Goal: Task Accomplishment & Management: Manage account settings

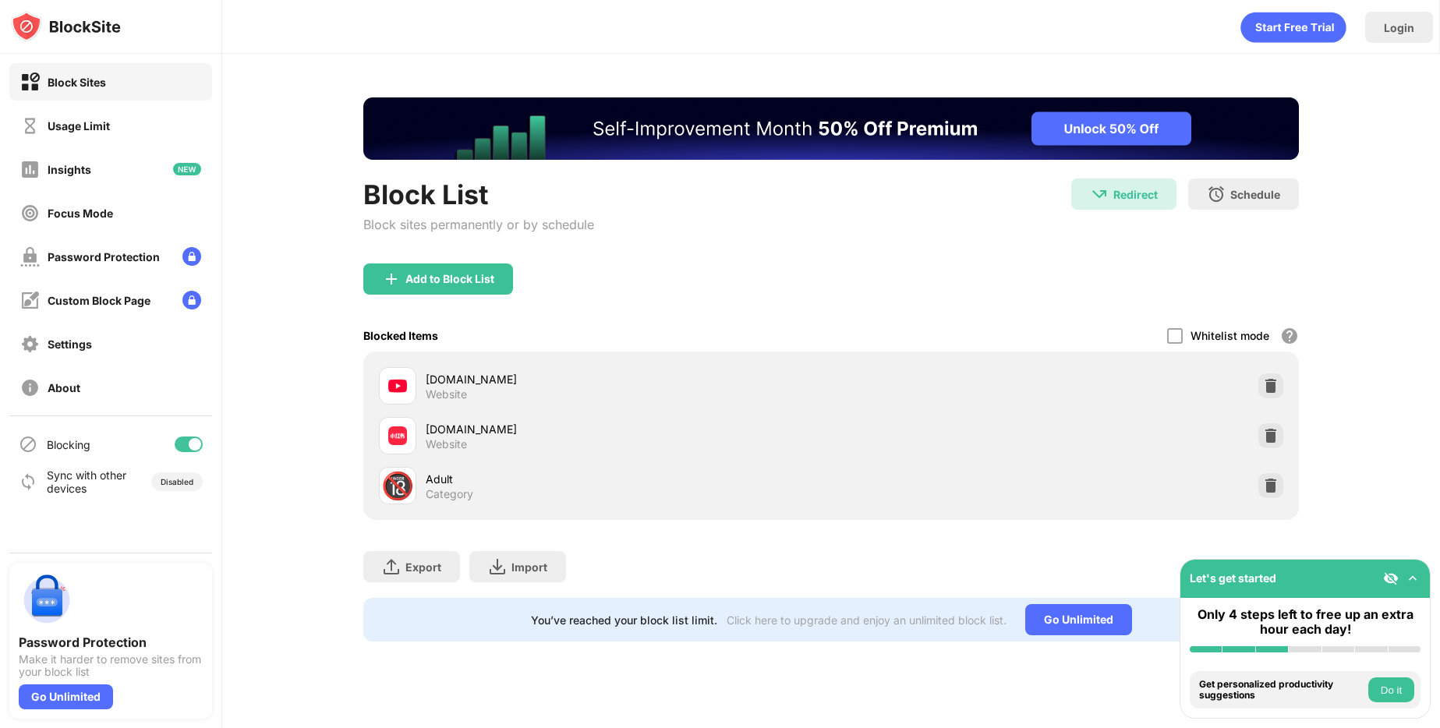
click at [192, 447] on div at bounding box center [195, 444] width 12 height 12
click at [199, 440] on div at bounding box center [189, 445] width 28 height 16
click at [190, 446] on div at bounding box center [195, 444] width 12 height 12
click at [182, 439] on div at bounding box center [182, 444] width 12 height 12
